Goal: Information Seeking & Learning: Learn about a topic

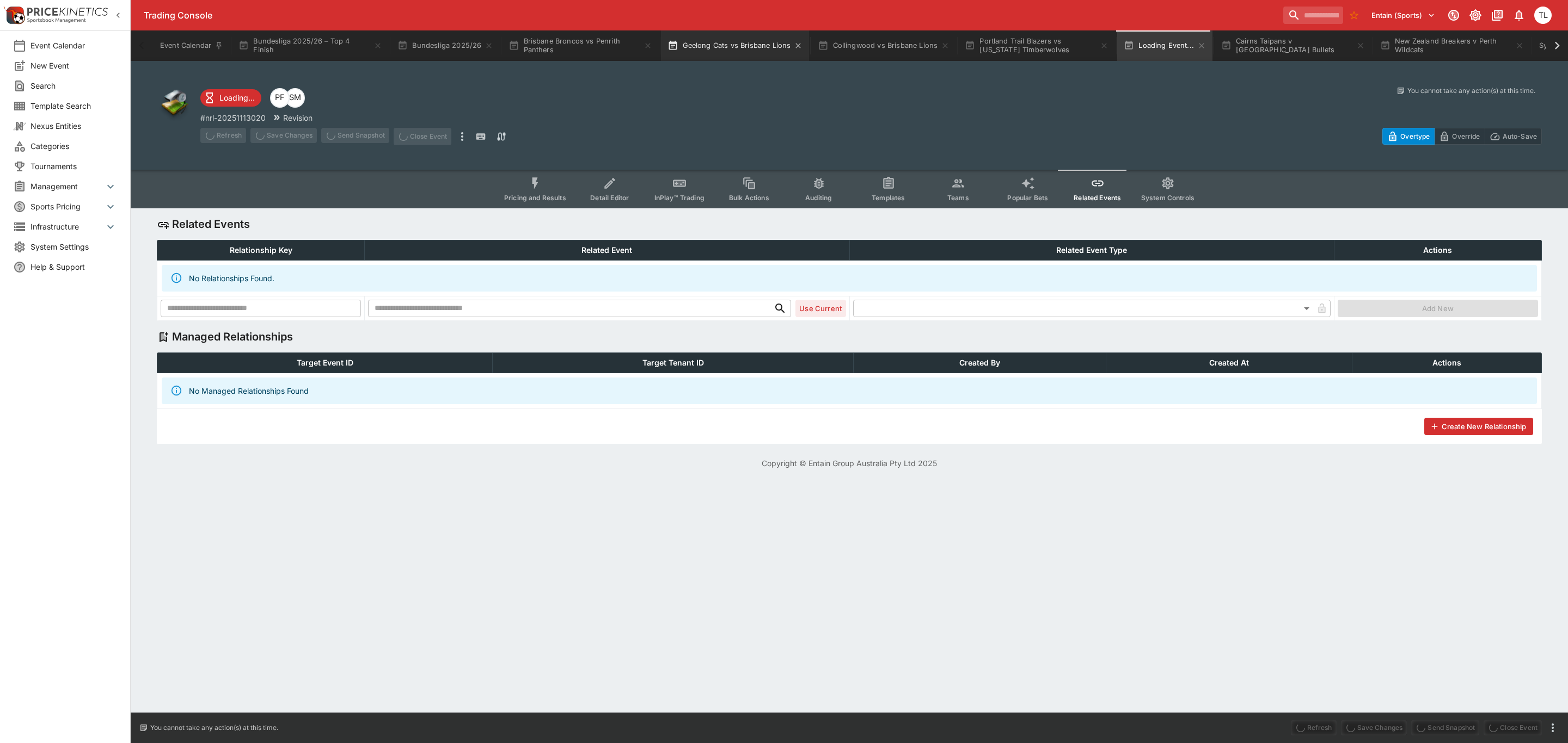
click at [704, 43] on main "Event Calendar Bundesliga 2025/26 – Top 4 Finish Bundesliga 2025/26 Brisbane Br…" at bounding box center [849, 241] width 1437 height 482
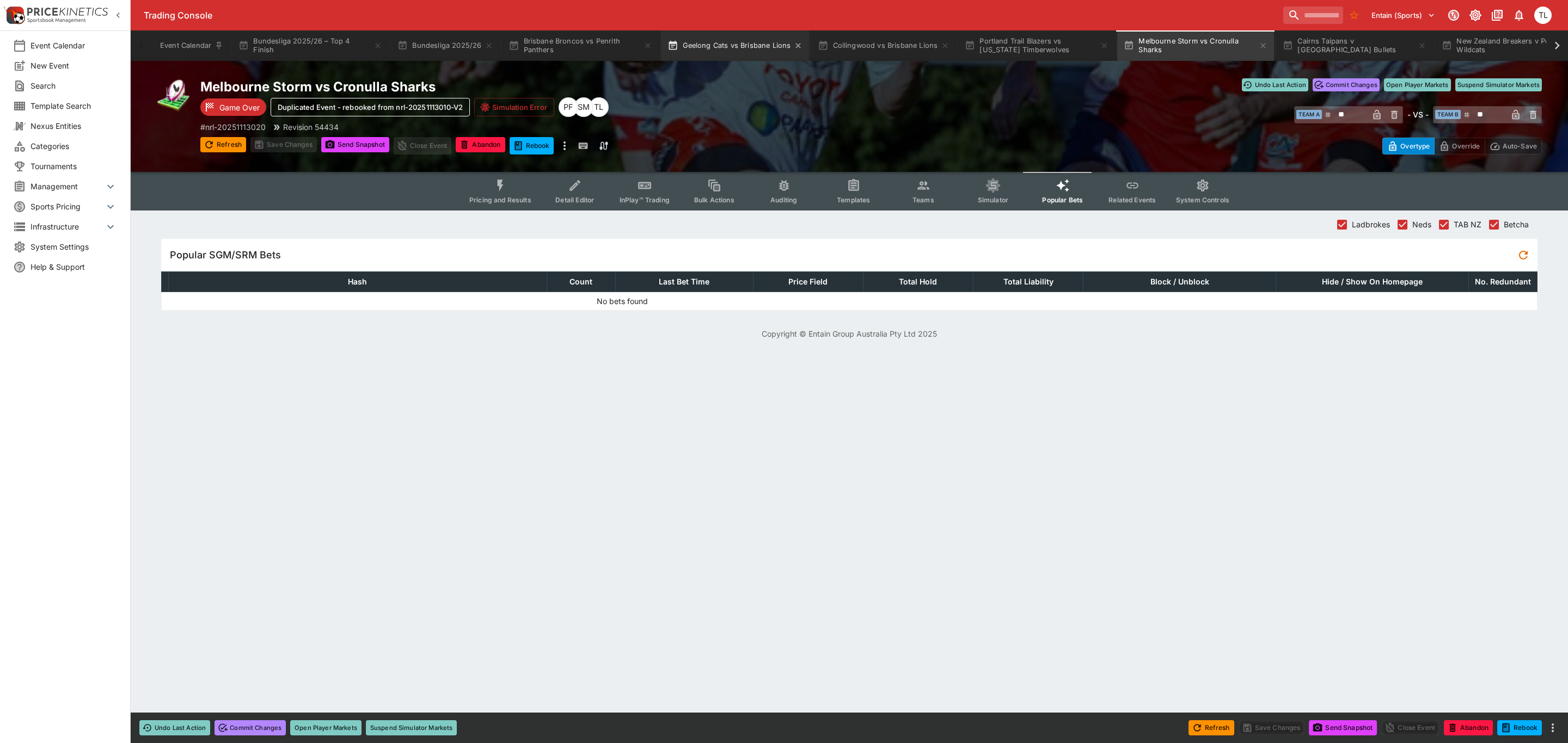
click at [716, 50] on button "Geelong Cats vs Brisbane Lions" at bounding box center [735, 46] width 148 height 31
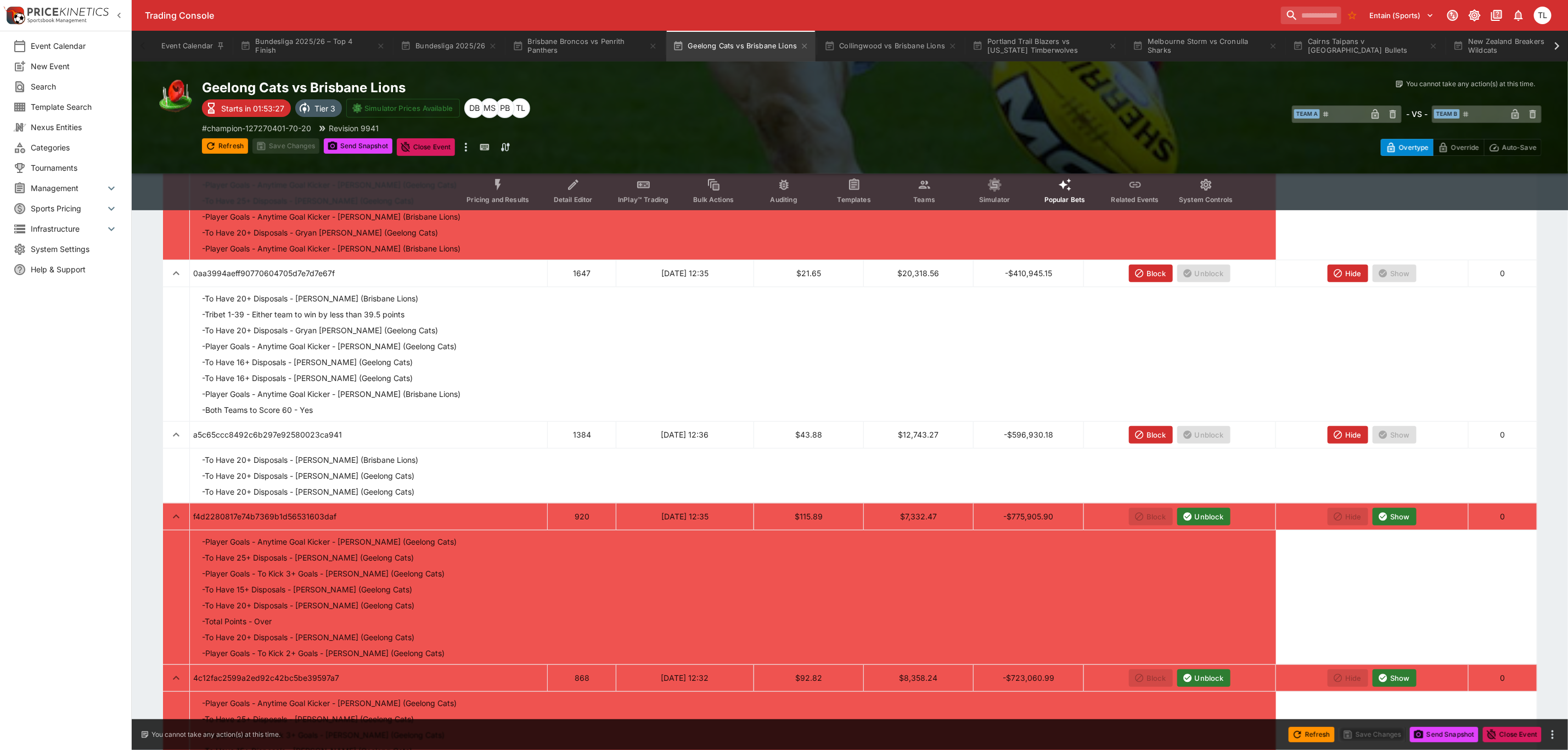
scroll to position [165, 0]
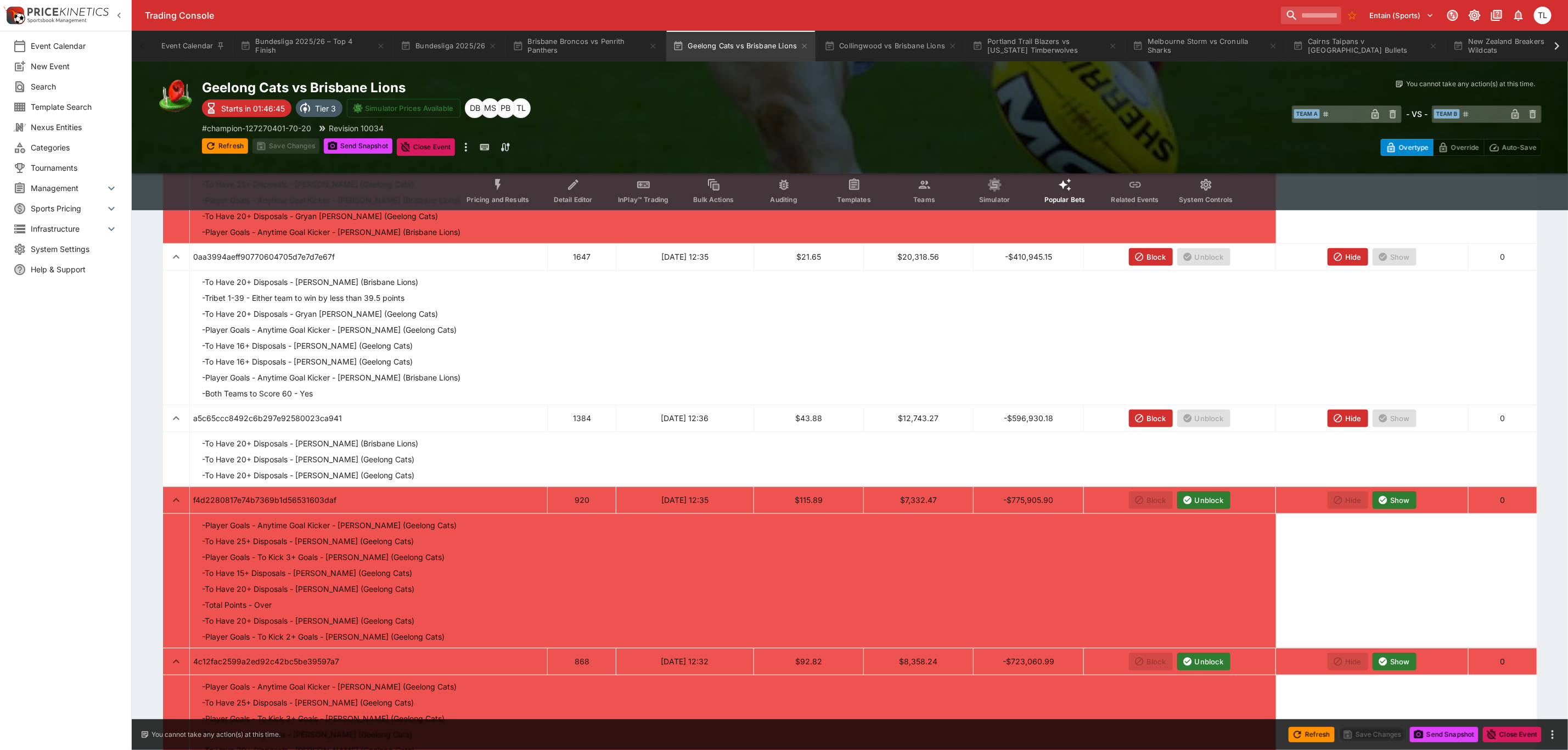
click at [494, 201] on span "Pricing and Results" at bounding box center [498, 199] width 63 height 8
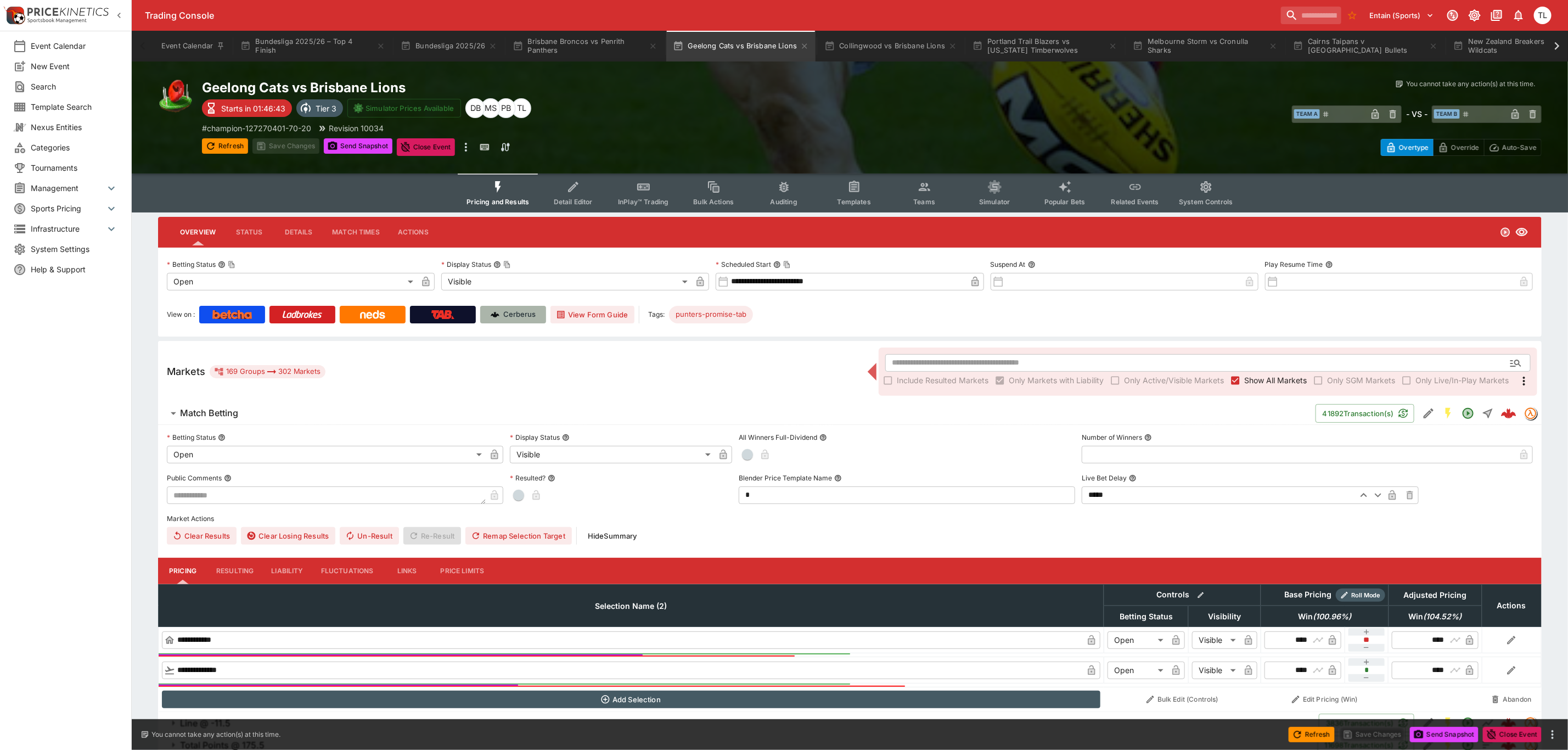
click at [525, 314] on p "Cerberus" at bounding box center [520, 315] width 32 height 11
click at [1272, 24] on input "search" at bounding box center [1307, 16] width 69 height 18
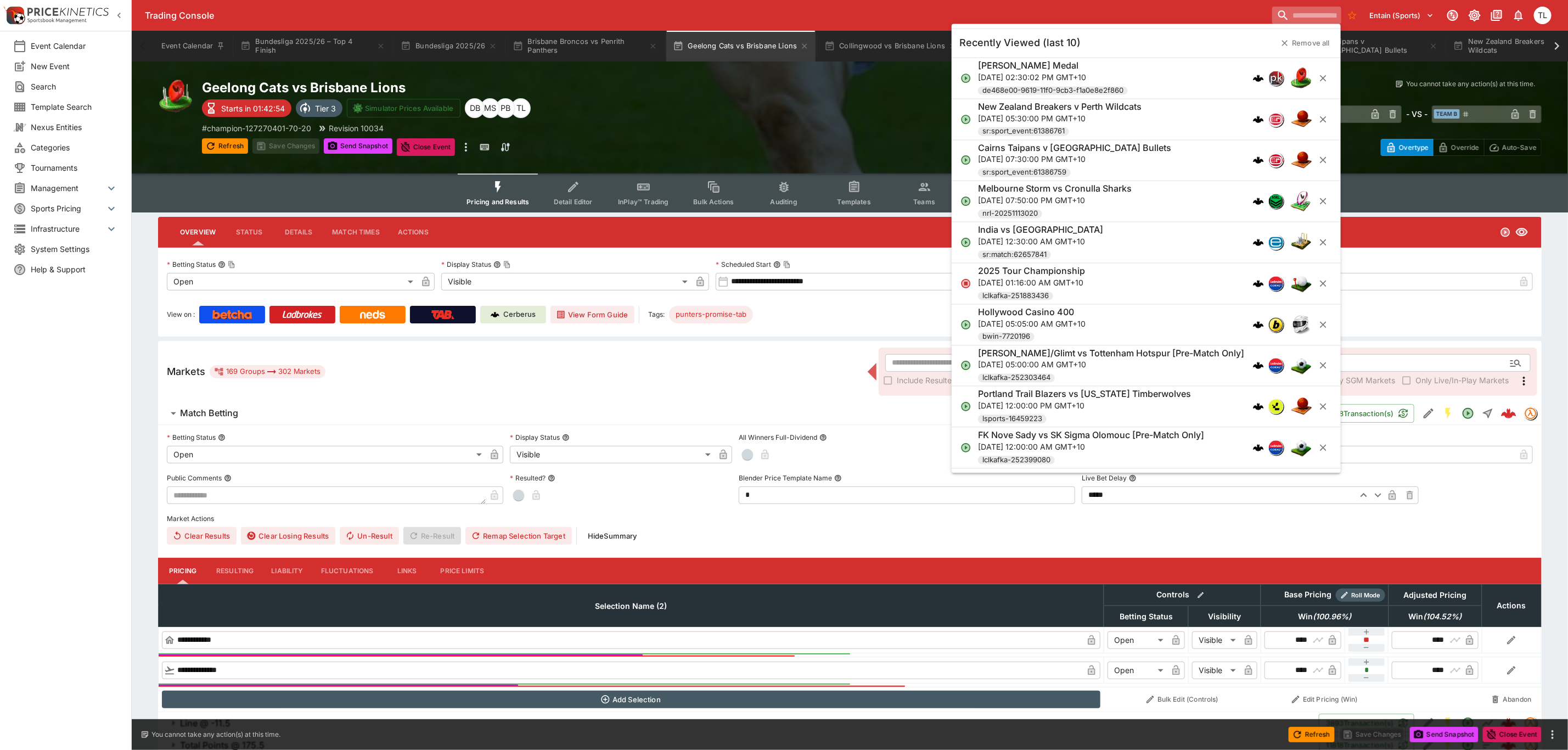
paste input "**********"
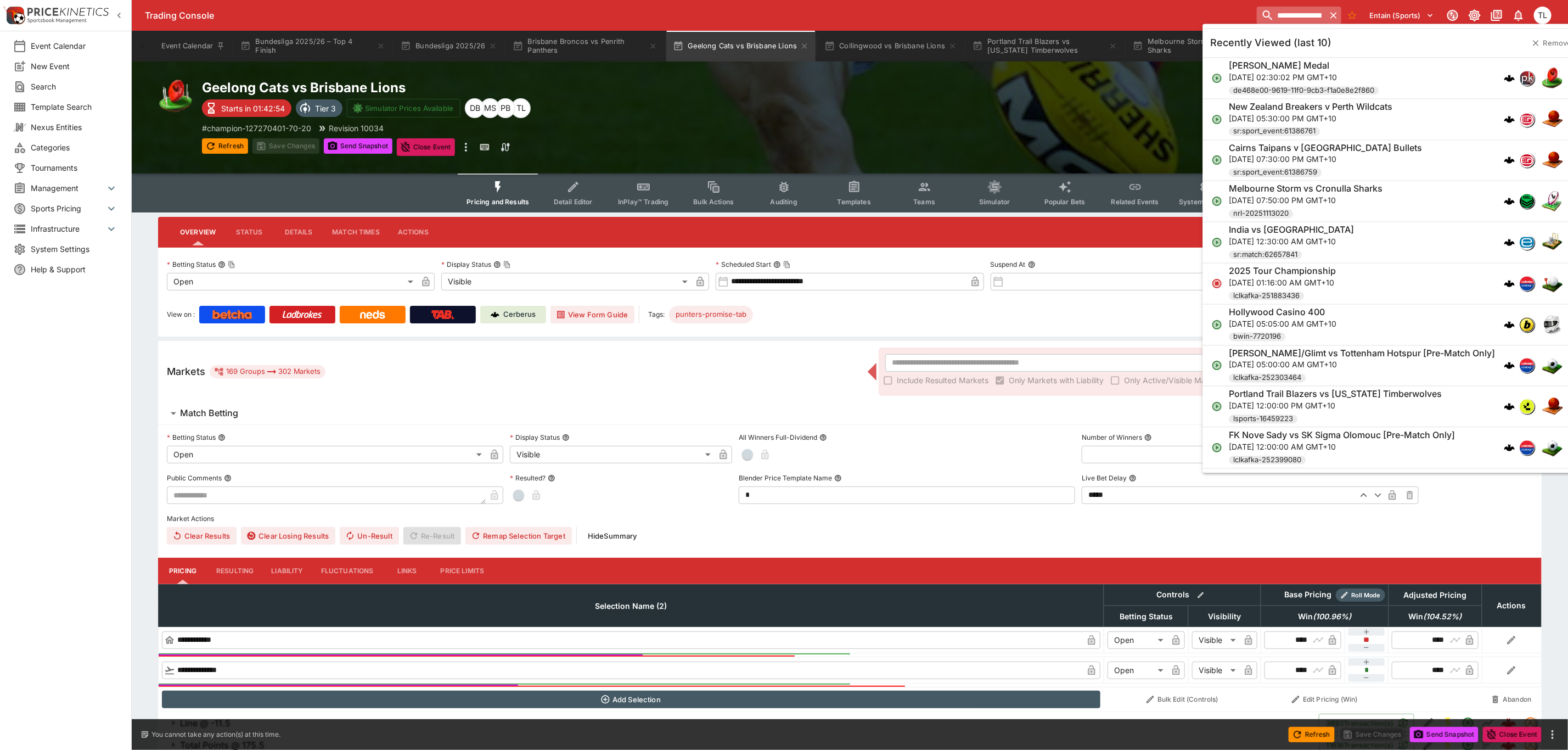
scroll to position [0, 48]
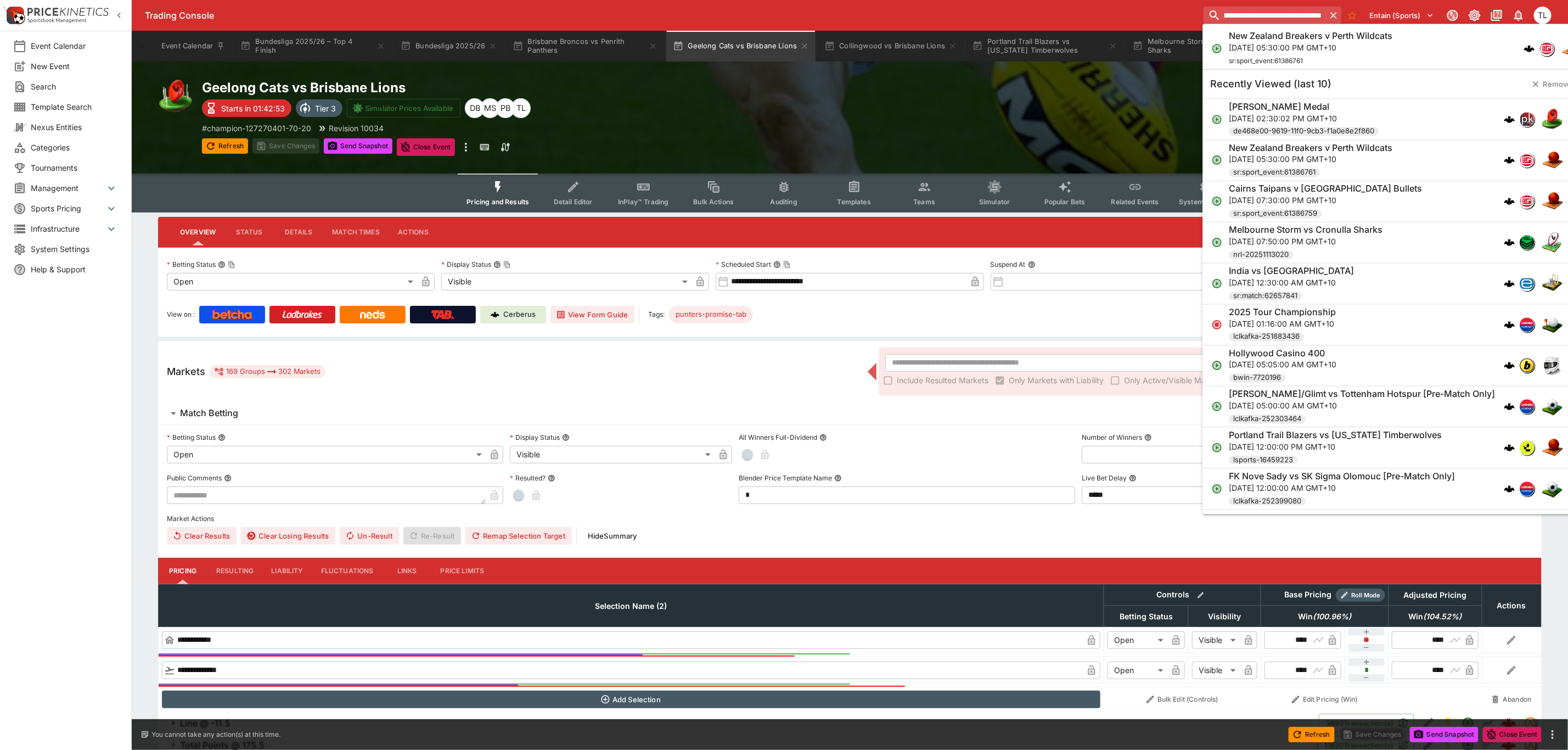
type input "**********"
click at [1278, 51] on p "[DATE] 05:30:00 PM GMT+10" at bounding box center [1311, 47] width 163 height 11
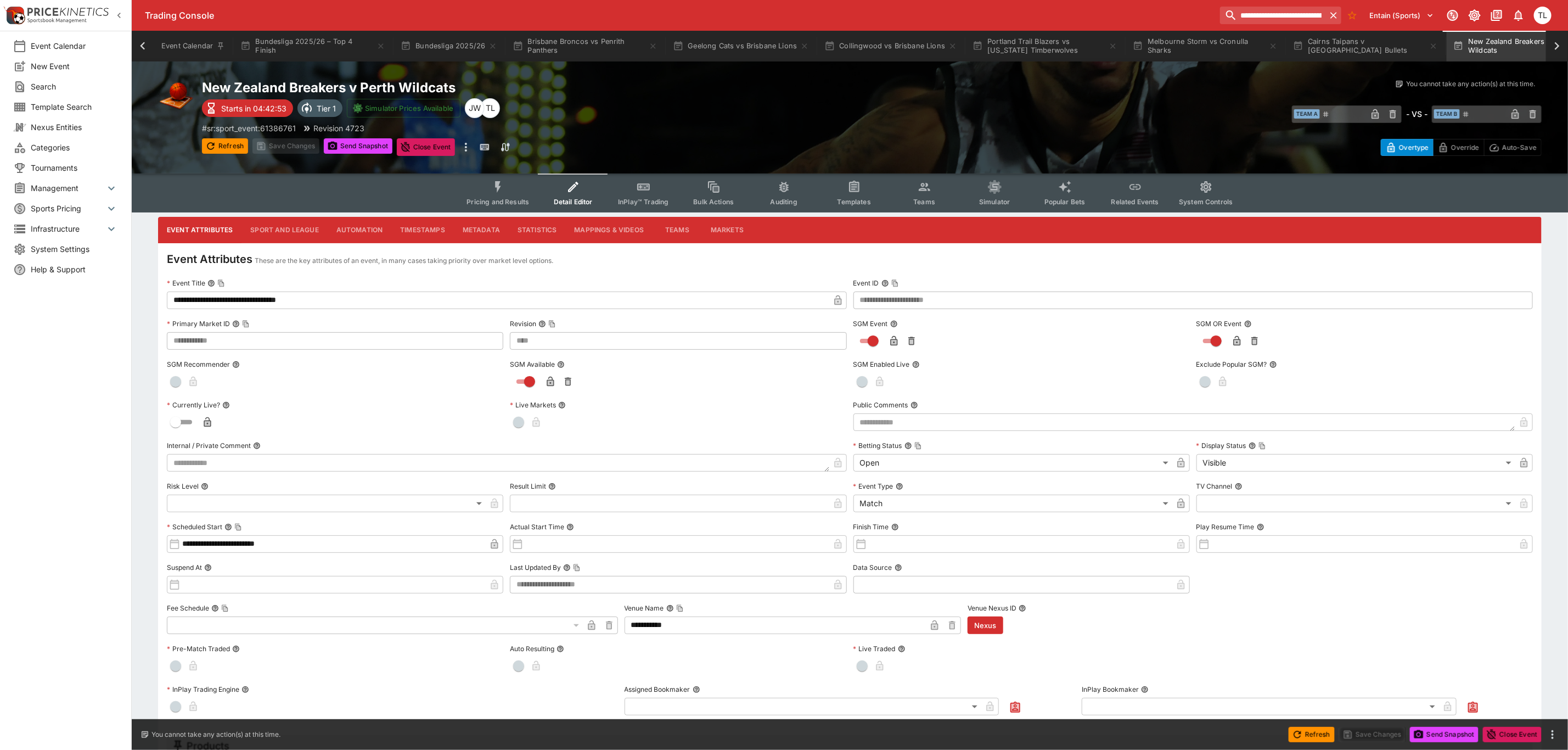
scroll to position [0, 43]
click at [929, 193] on icon "Event type filters" at bounding box center [924, 187] width 14 height 14
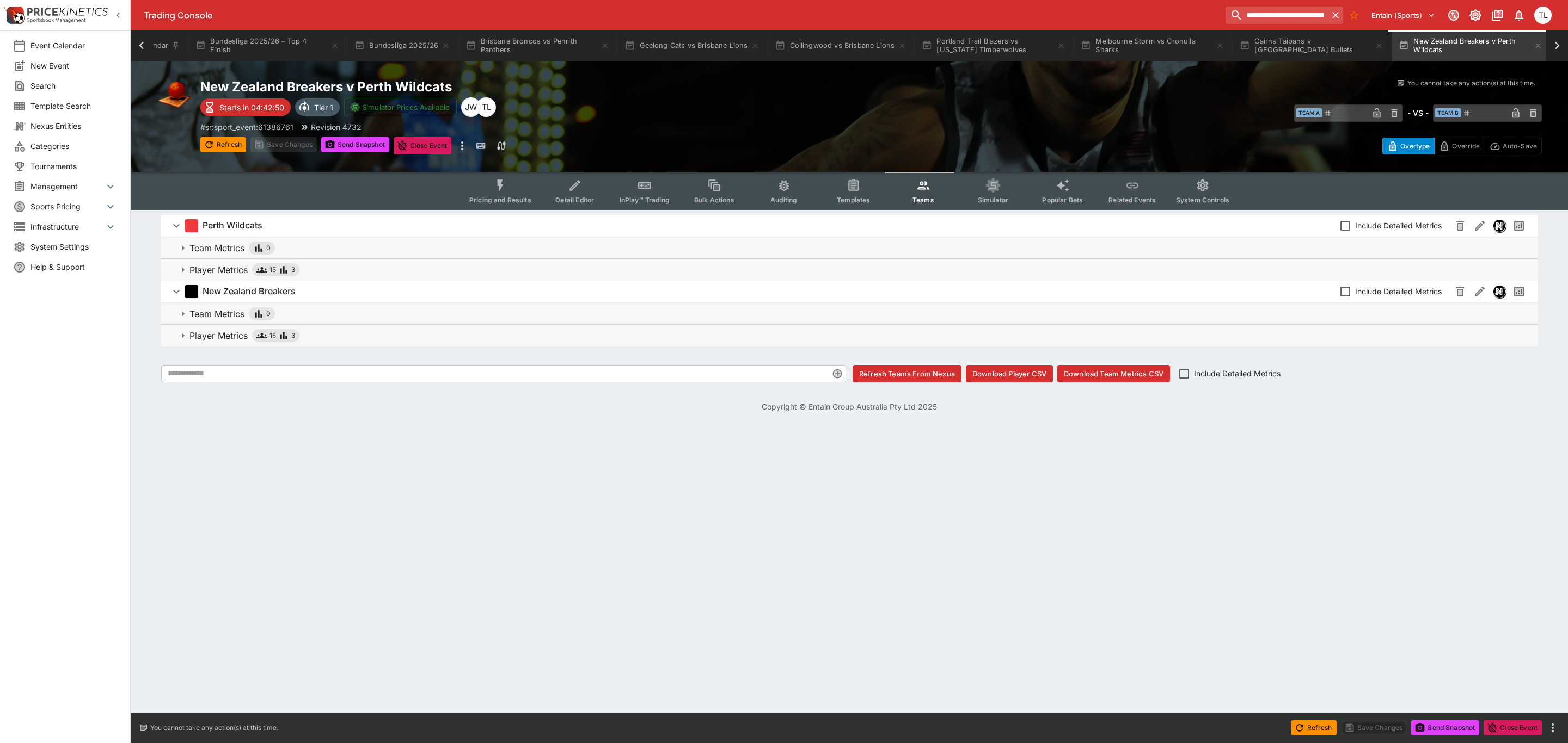
click at [567, 274] on span "Player Metrics 15 3" at bounding box center [859, 270] width 1339 height 13
